Goal: Information Seeking & Learning: Check status

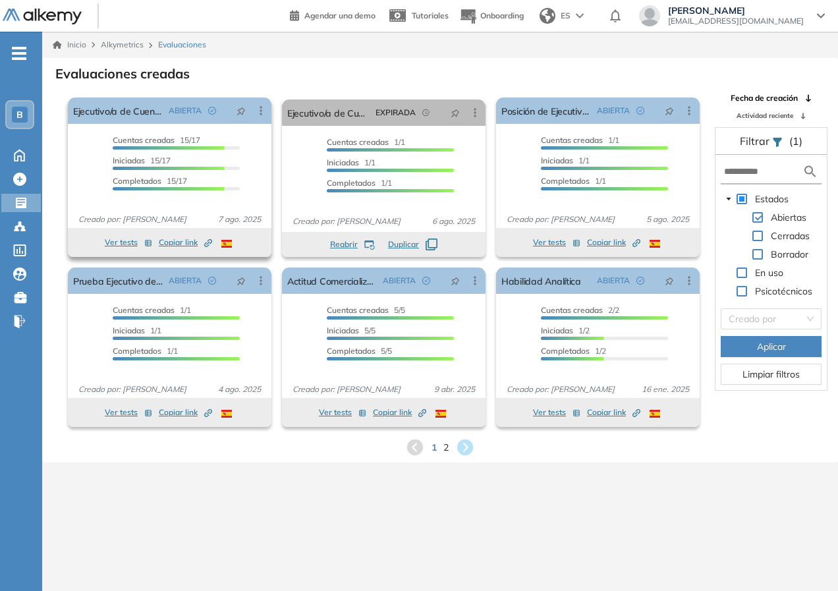
click at [134, 136] on span "Cuentas creadas" at bounding box center [144, 140] width 62 height 10
drag, startPoint x: 123, startPoint y: 140, endPoint x: 121, endPoint y: 110, distance: 30.4
click at [123, 139] on span "Cuentas creadas" at bounding box center [144, 140] width 62 height 10
click at [121, 109] on link "Ejecutivo/a de Cuentas" at bounding box center [118, 111] width 90 height 26
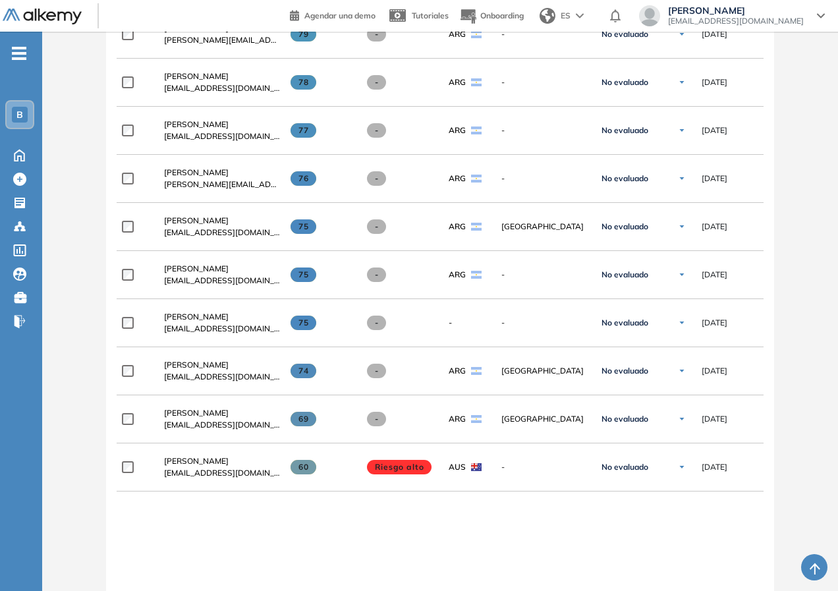
scroll to position [894, 0]
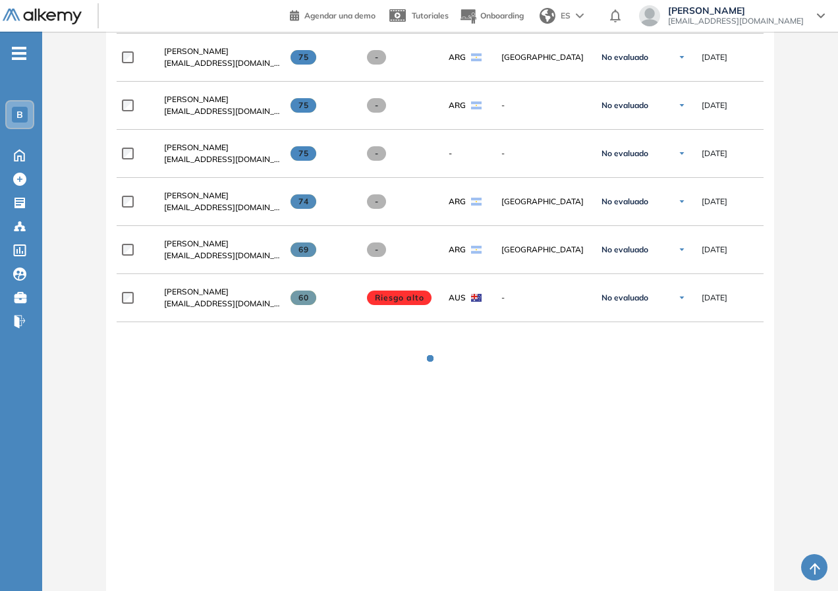
click at [330, 480] on div "**********" at bounding box center [440, 118] width 647 height 1035
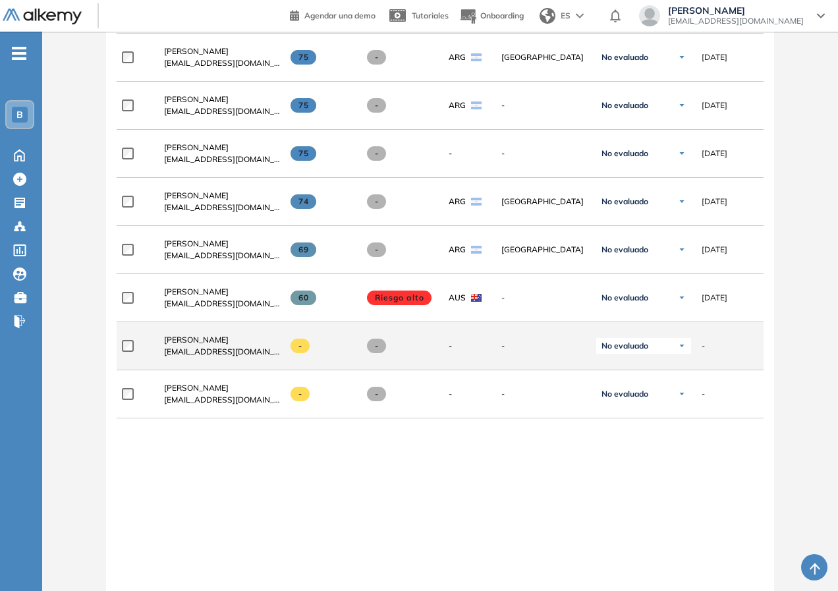
drag, startPoint x: 300, startPoint y: 351, endPoint x: 283, endPoint y: 351, distance: 16.5
click at [284, 351] on div "-" at bounding box center [317, 346] width 74 height 36
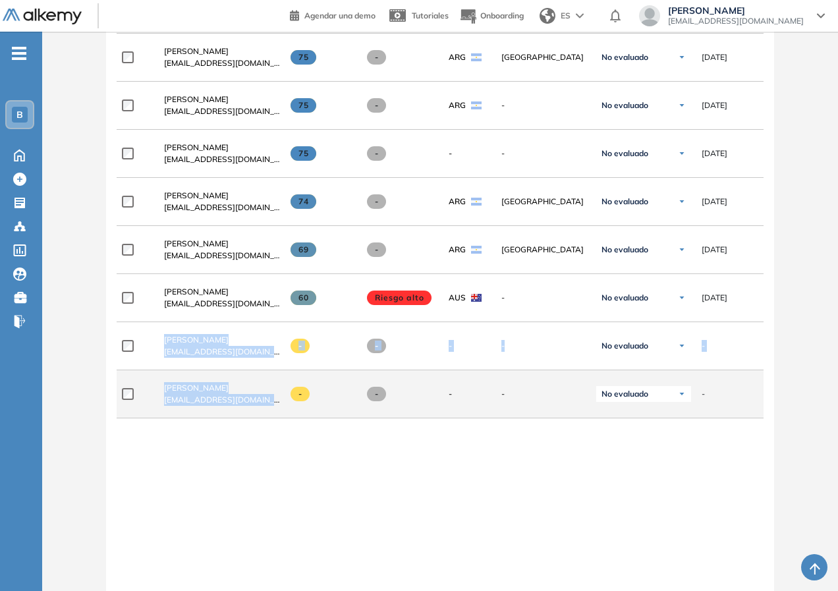
drag, startPoint x: 192, startPoint y: 337, endPoint x: 274, endPoint y: 414, distance: 111.9
click at [274, 414] on div "**********" at bounding box center [440, 120] width 647 height 1039
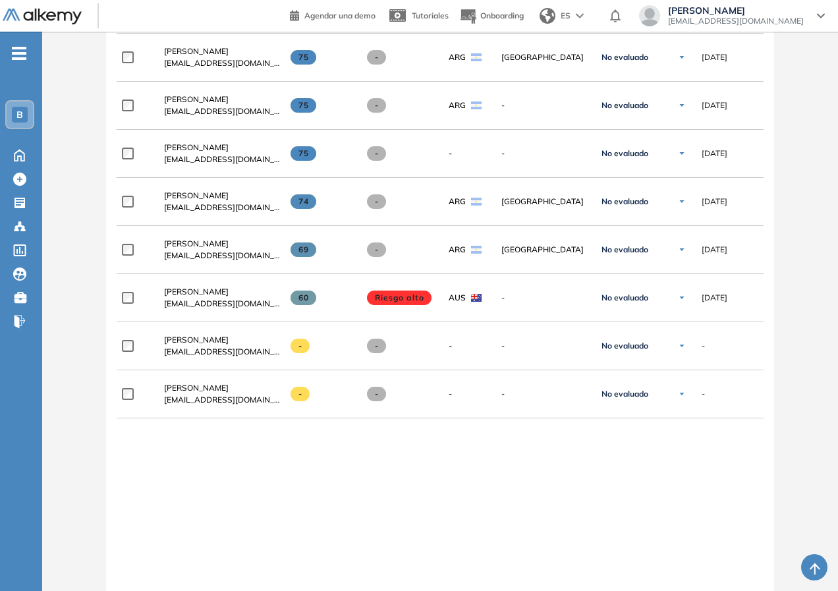
drag, startPoint x: 395, startPoint y: 506, endPoint x: 392, endPoint y: 484, distance: 22.0
click at [395, 499] on div "**********" at bounding box center [440, 120] width 647 height 1039
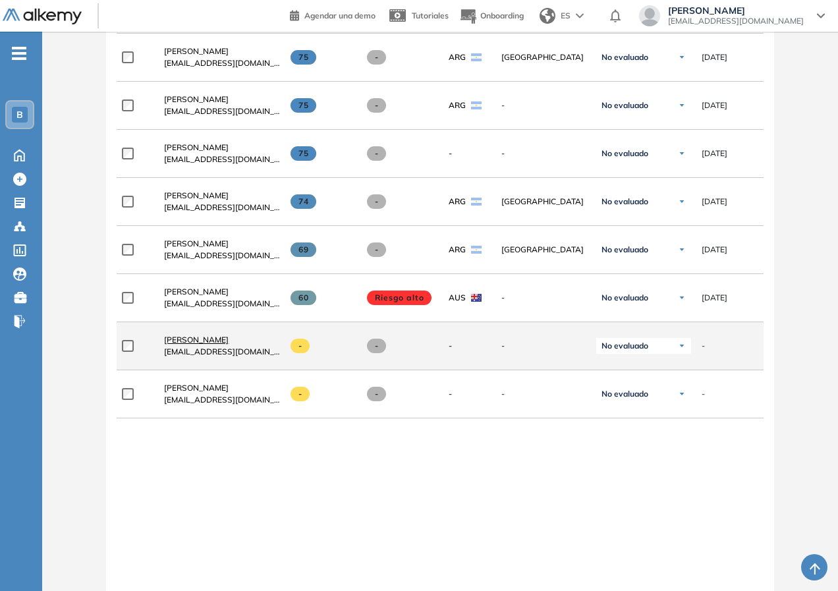
click at [206, 341] on span "[PERSON_NAME]" at bounding box center [196, 340] width 65 height 10
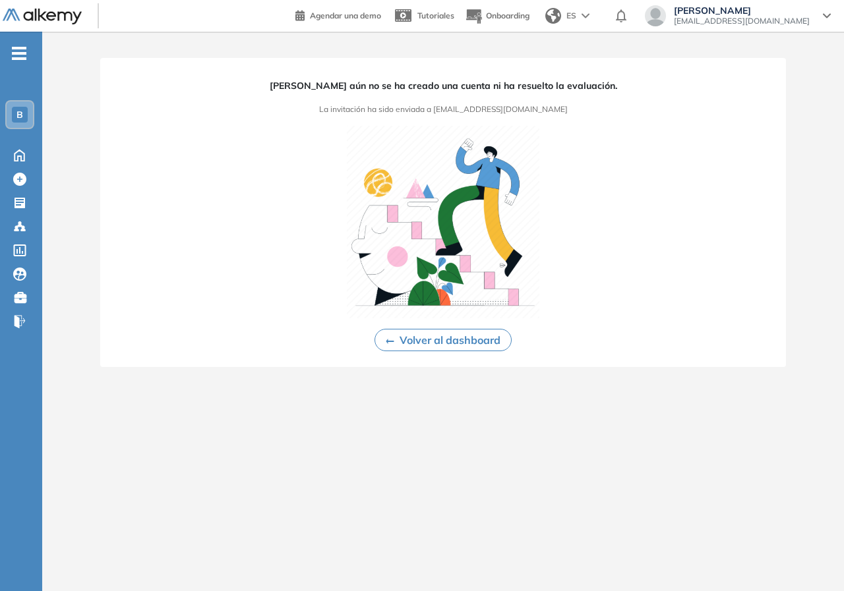
click at [485, 342] on button "Volver al dashboard" at bounding box center [442, 340] width 137 height 22
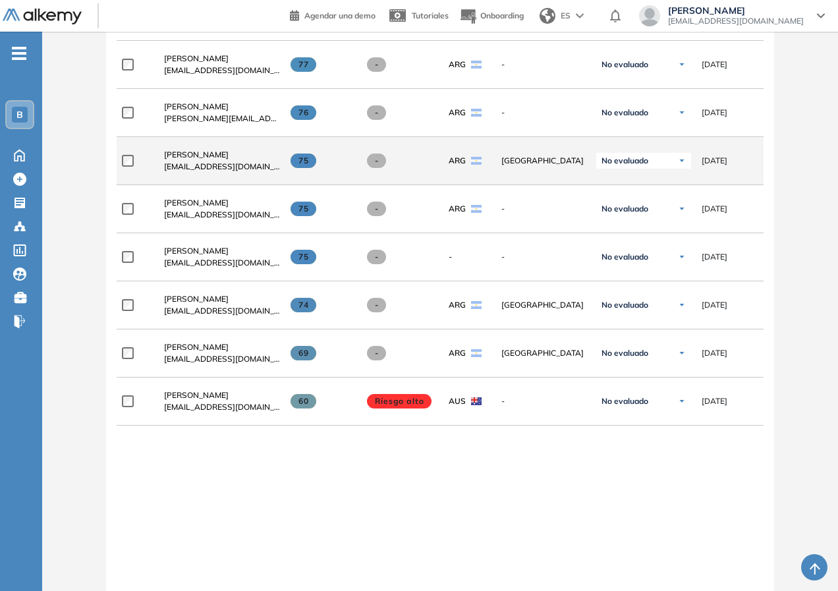
scroll to position [725, 0]
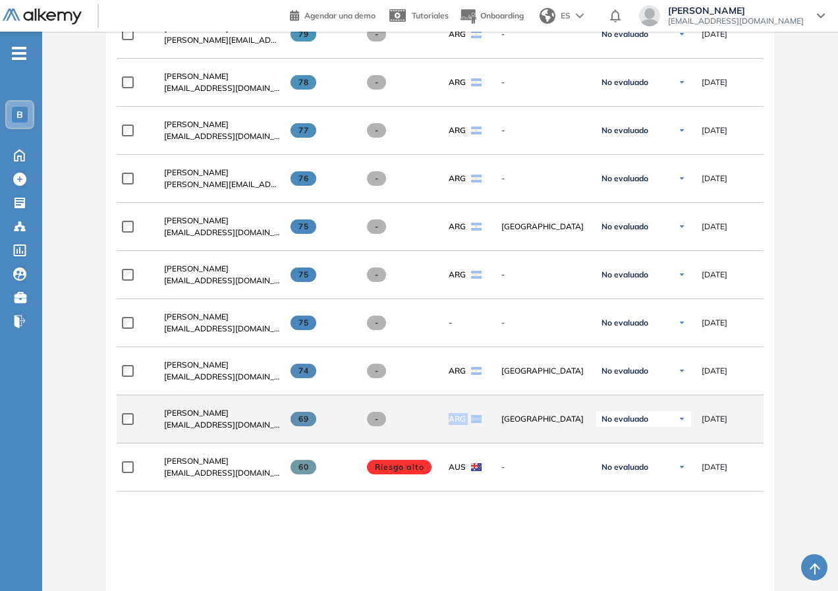
drag, startPoint x: 451, startPoint y: 422, endPoint x: 495, endPoint y: 435, distance: 45.3
click at [495, 434] on div "**********" at bounding box center [604, 419] width 975 height 48
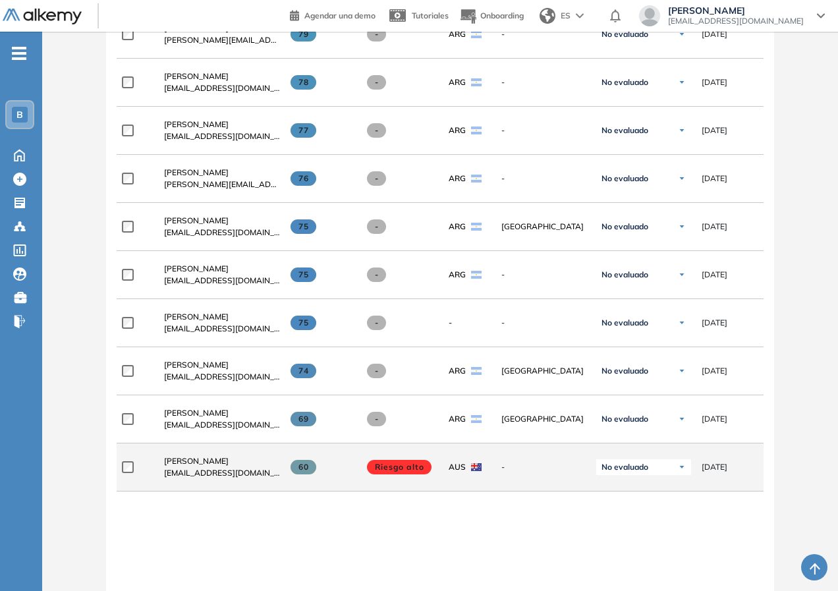
click at [457, 472] on span "AUS" at bounding box center [457, 467] width 17 height 12
click at [504, 471] on span "-" at bounding box center [544, 467] width 84 height 12
click at [680, 470] on img at bounding box center [682, 467] width 8 height 8
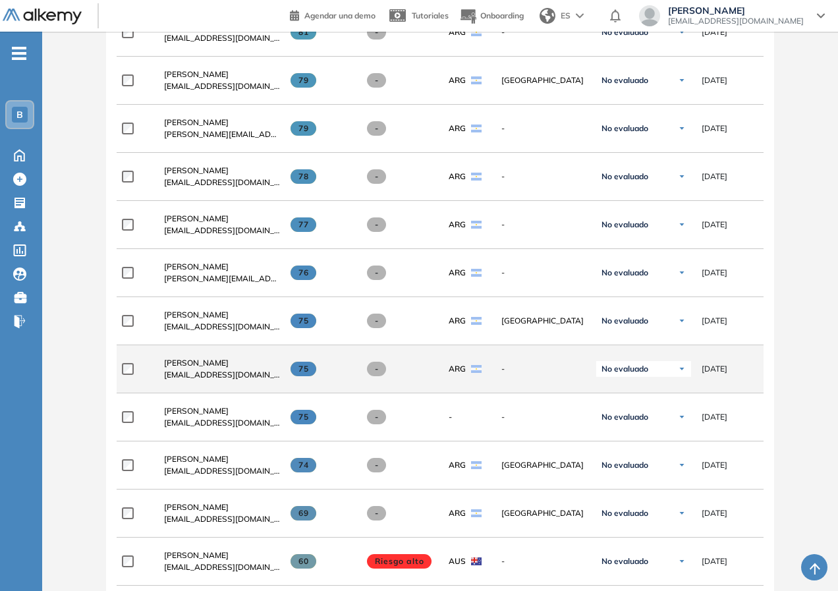
scroll to position [894, 0]
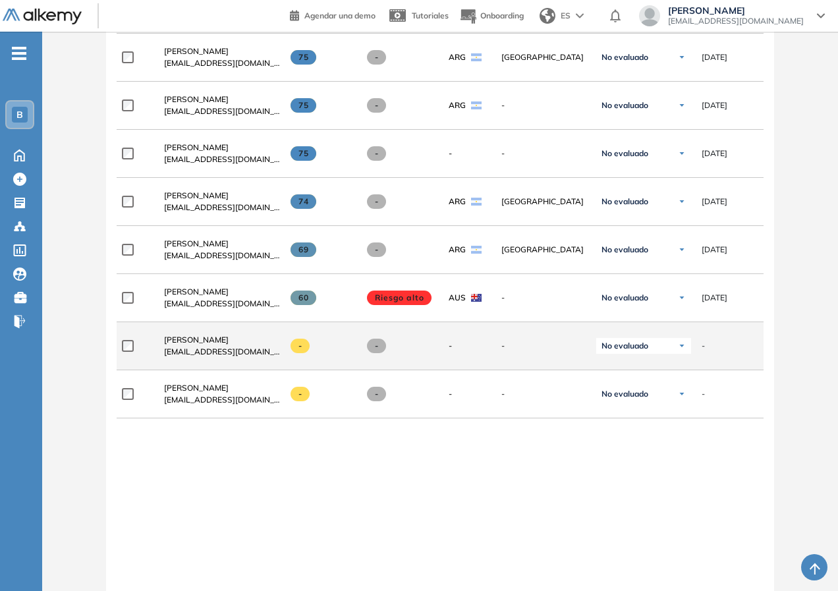
drag, startPoint x: 359, startPoint y: 510, endPoint x: 192, endPoint y: 329, distance: 245.8
click at [355, 507] on div "**********" at bounding box center [440, 120] width 647 height 1039
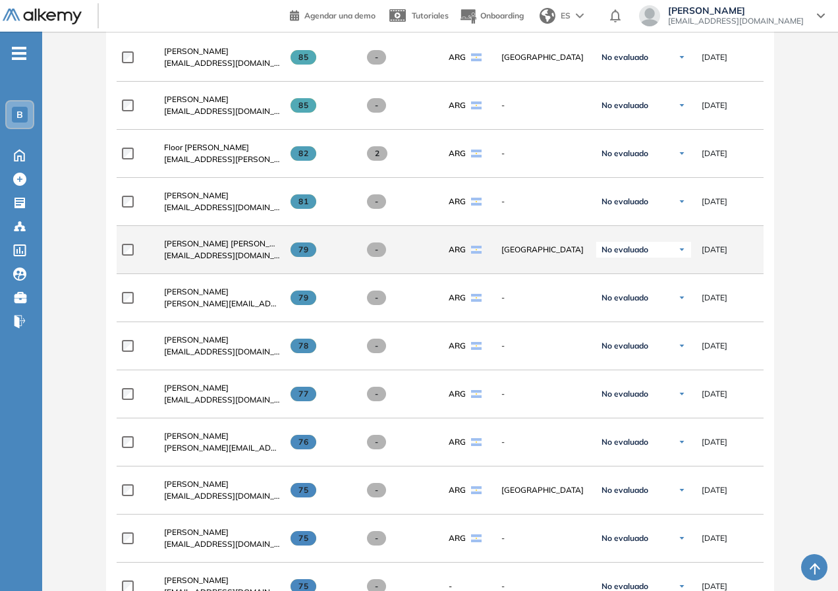
scroll to position [791, 0]
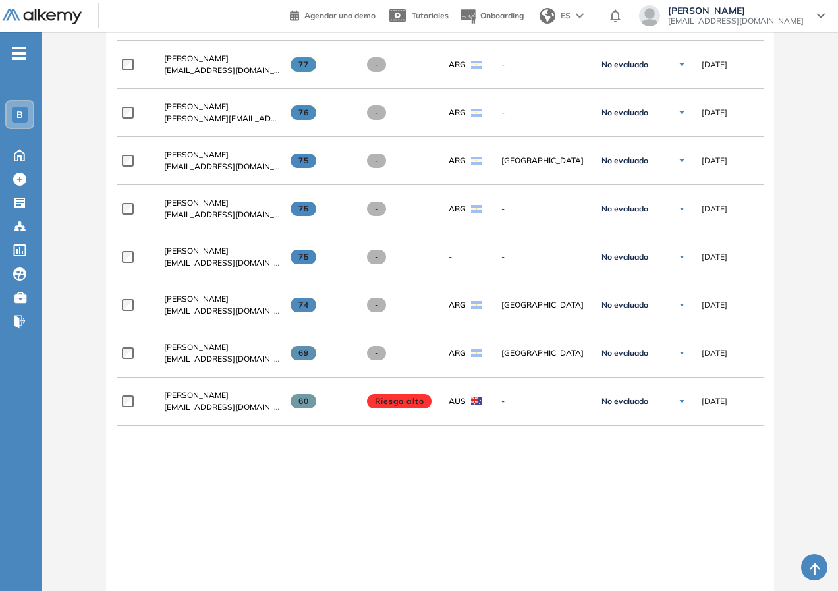
drag, startPoint x: 316, startPoint y: 435, endPoint x: 291, endPoint y: 415, distance: 31.8
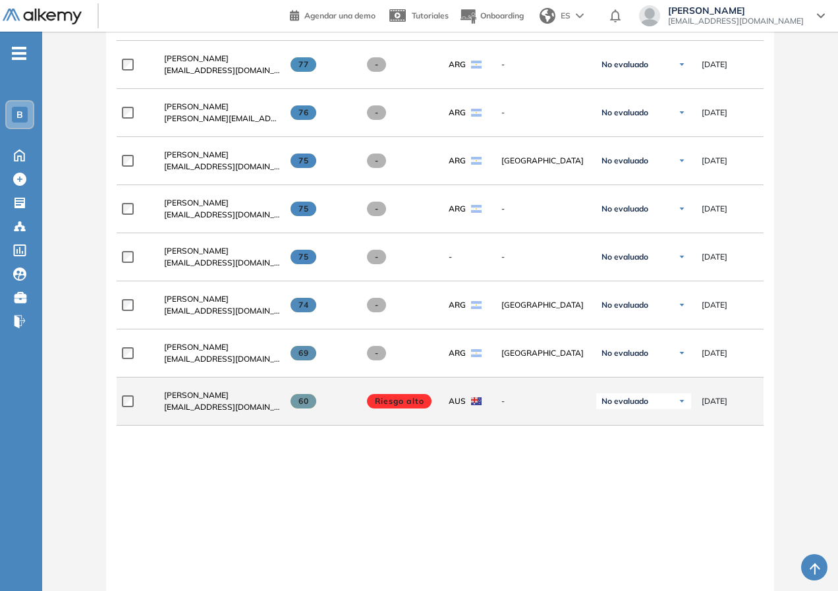
click at [314, 434] on div at bounding box center [440, 431] width 647 height 11
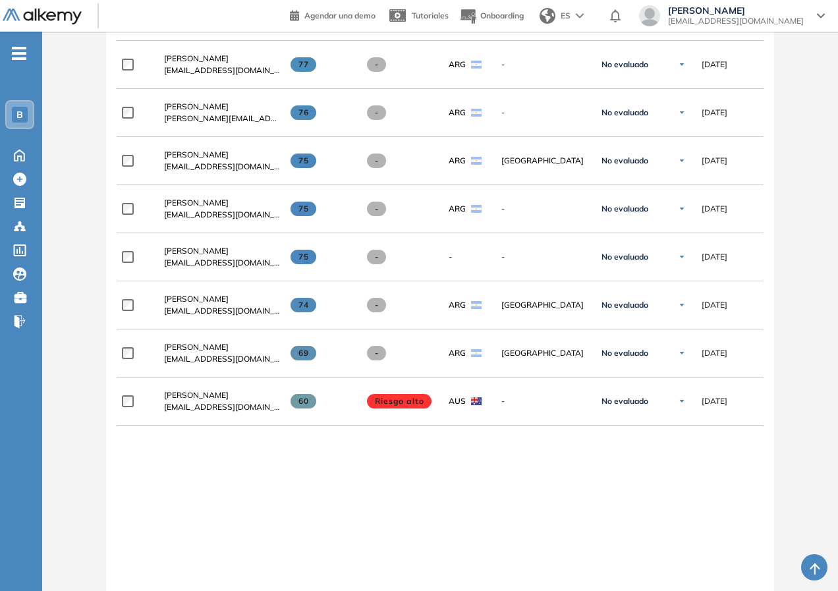
scroll to position [461, 0]
